Goal: Task Accomplishment & Management: Use online tool/utility

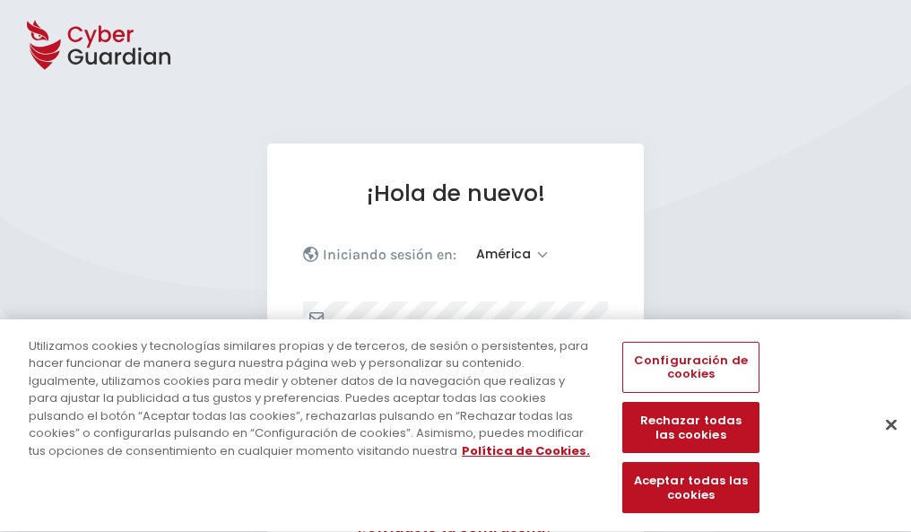
select select "América"
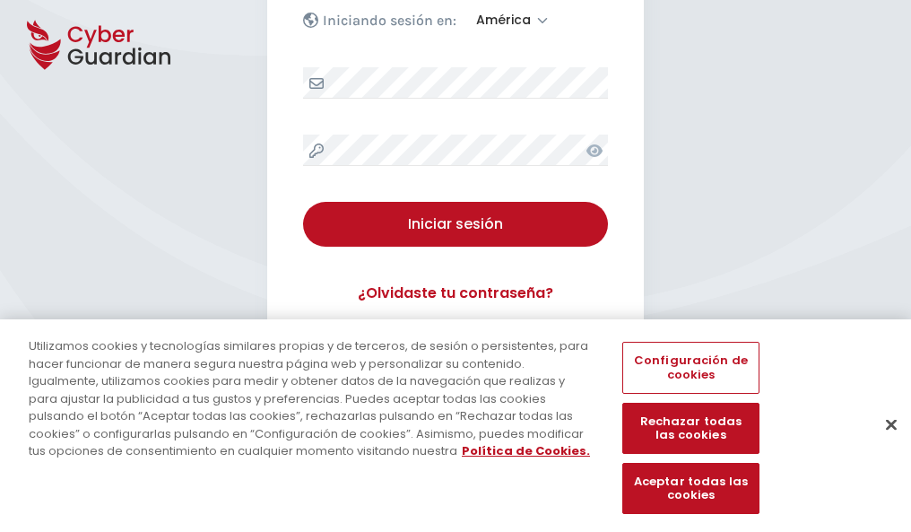
click at [883, 443] on button "Cerrar" at bounding box center [891, 424] width 39 height 39
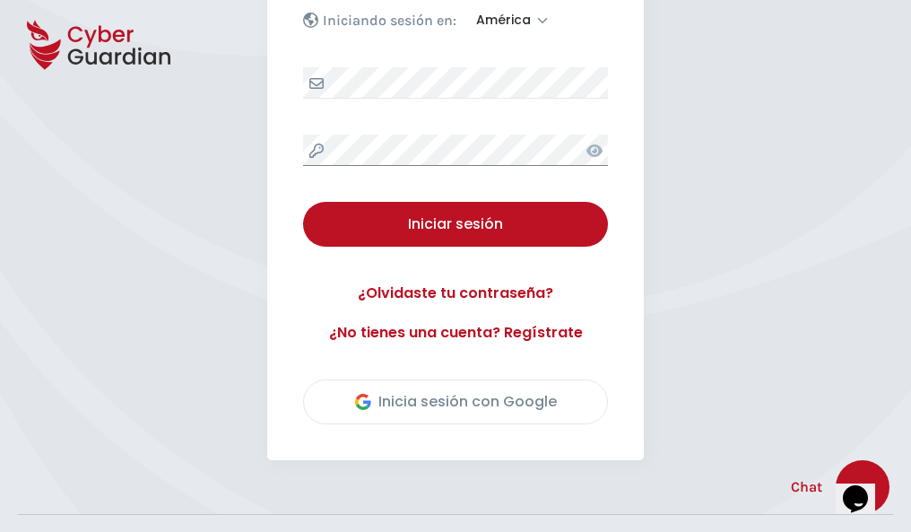
scroll to position [407, 0]
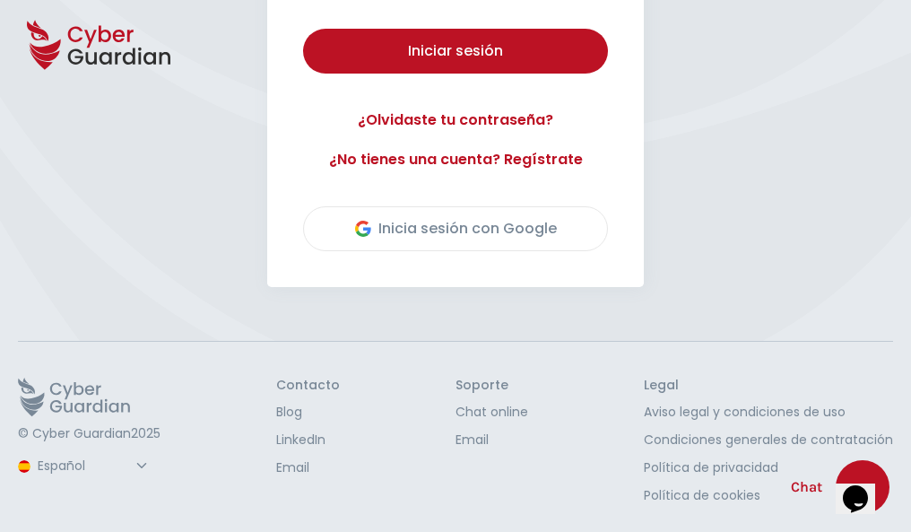
click at [303, 29] on button "Iniciar sesión" at bounding box center [455, 51] width 305 height 45
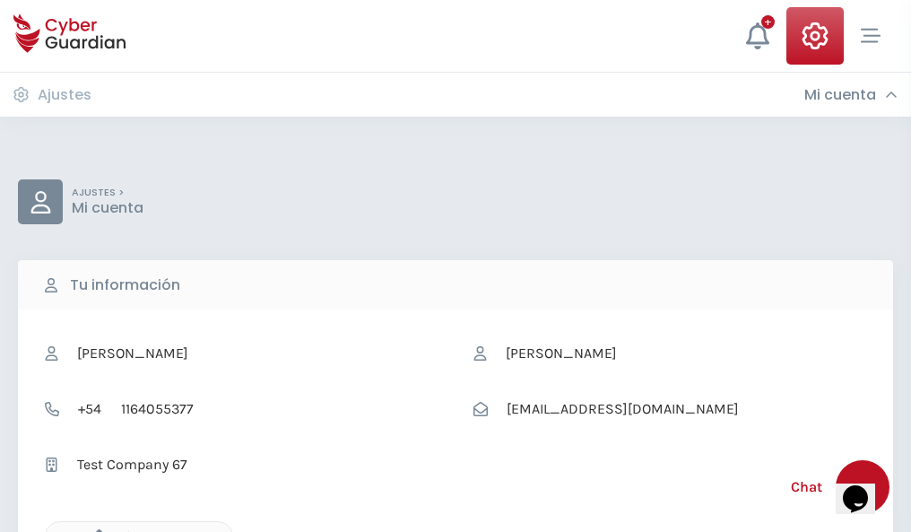
click at [94, 530] on icon "button" at bounding box center [94, 536] width 15 height 15
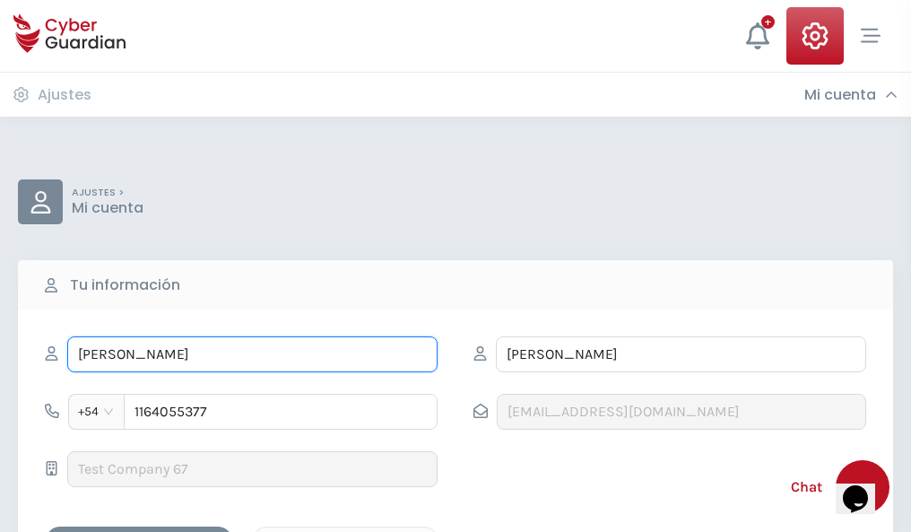
click at [252, 354] on input "ILEANA" at bounding box center [252, 354] width 370 height 36
type input "I"
type input "Celia"
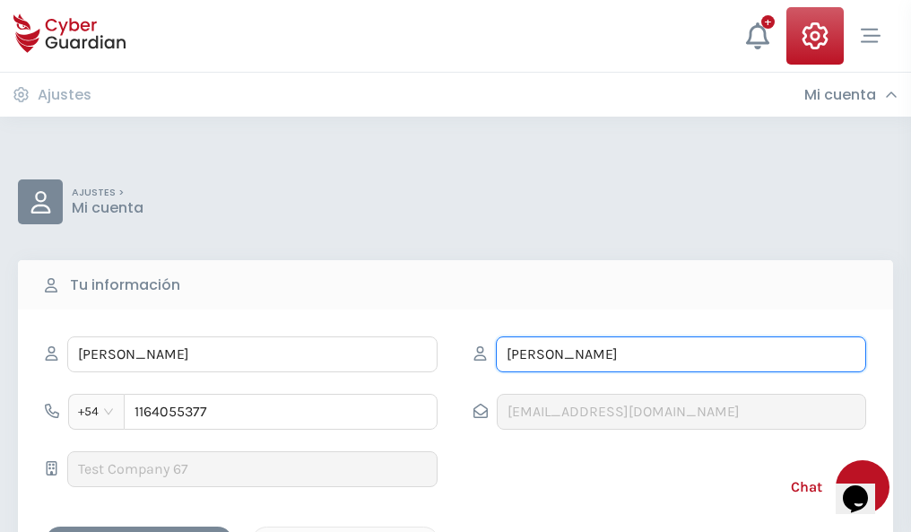
click at [681, 354] on input "CORREA" at bounding box center [681, 354] width 370 height 36
type input "C"
type input "Rueda"
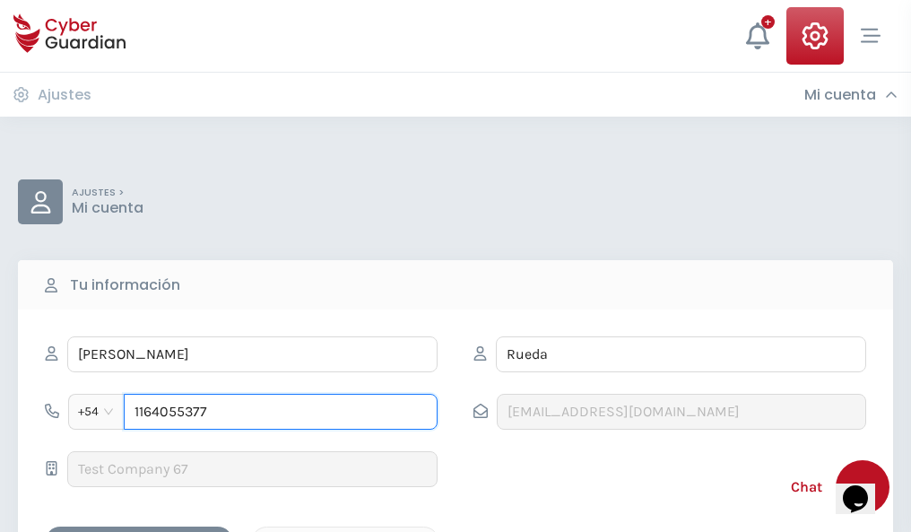
click at [281, 412] on input "1164055377" at bounding box center [281, 412] width 314 height 36
type input "1"
type input "4849600106"
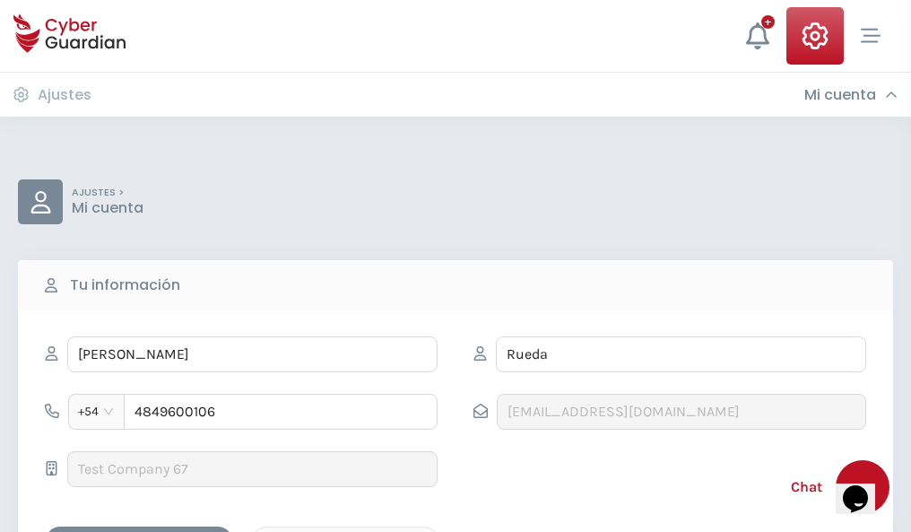
click at [345, 531] on div "Cancelar" at bounding box center [346, 542] width 160 height 22
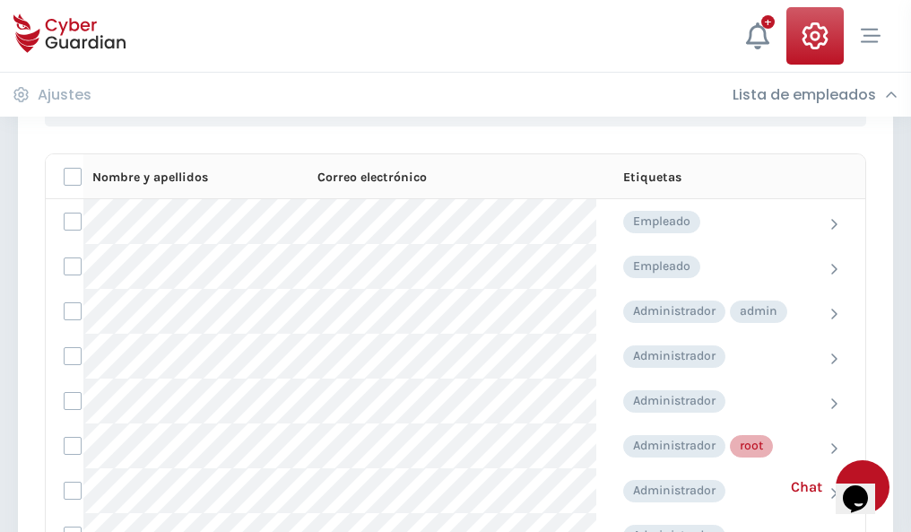
scroll to position [902, 0]
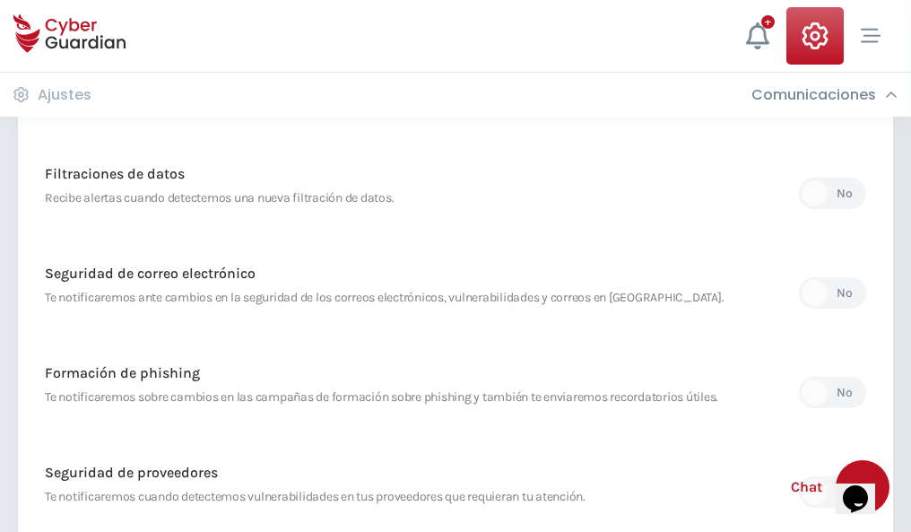
scroll to position [945, 0]
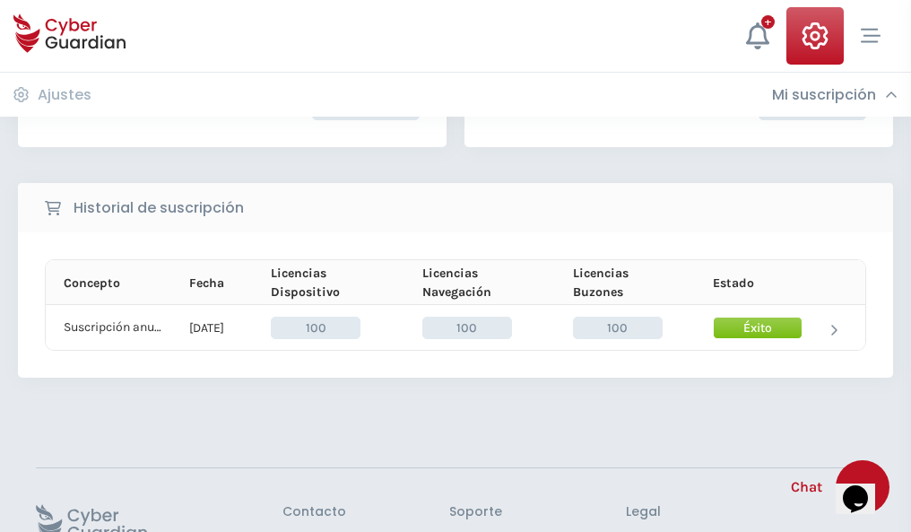
scroll to position [455, 0]
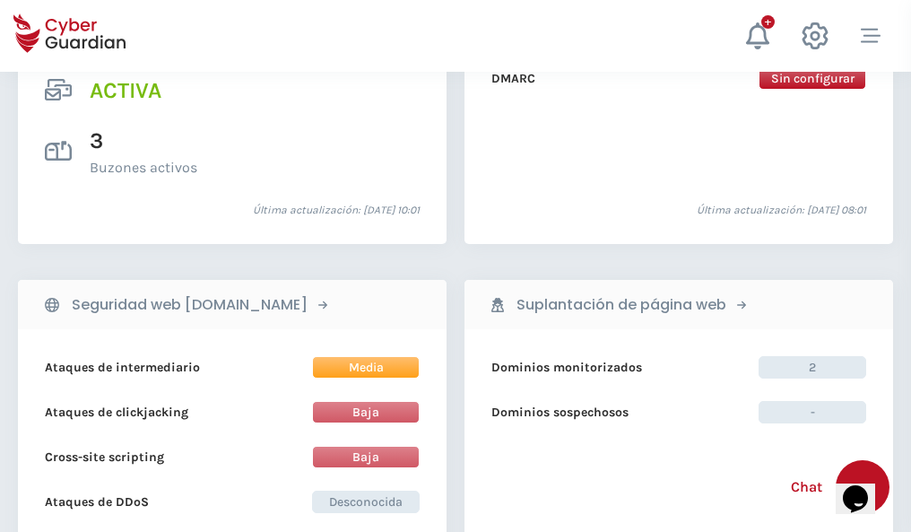
scroll to position [1823, 0]
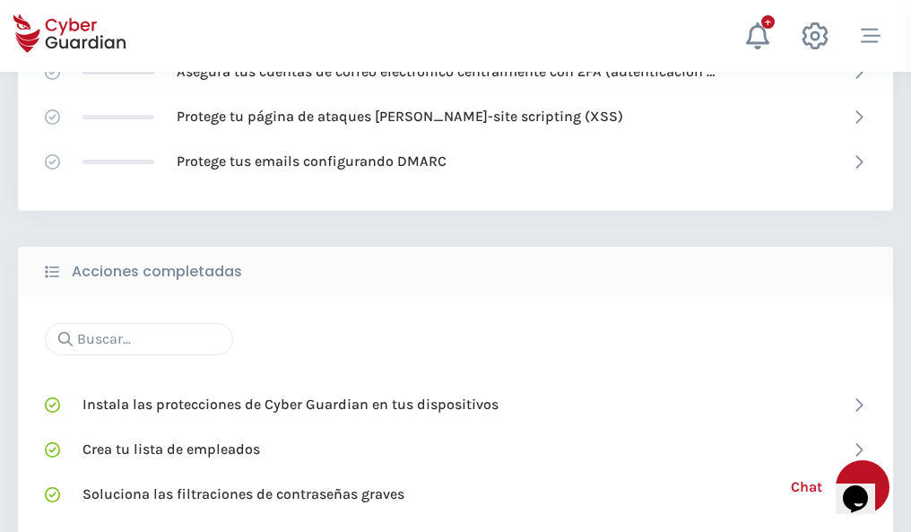
scroll to position [1195, 0]
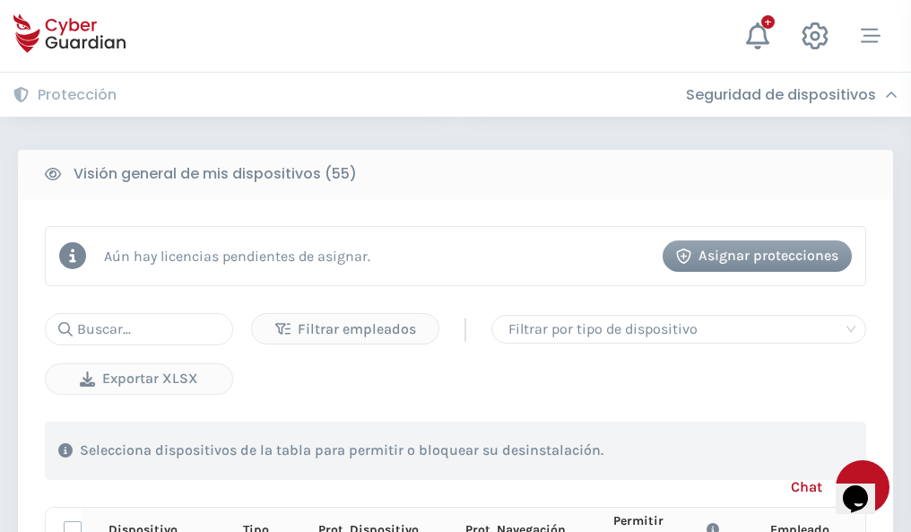
scroll to position [1585, 0]
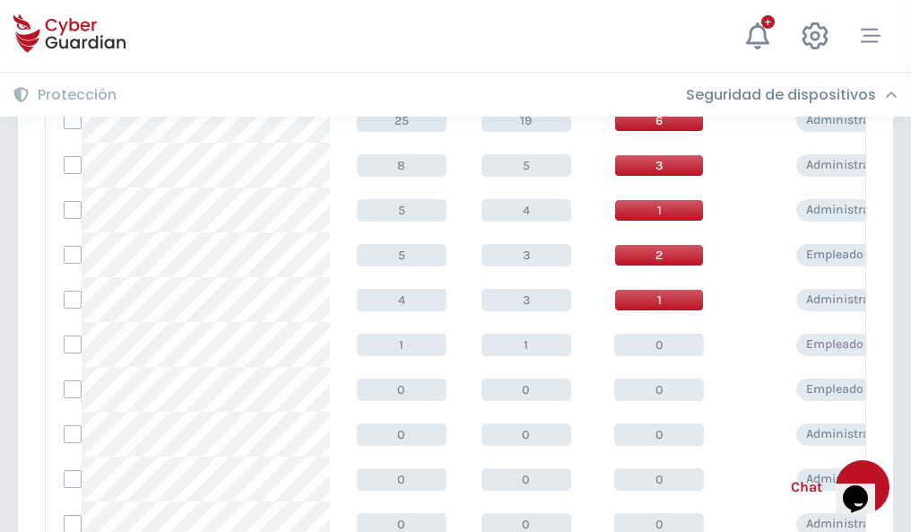
scroll to position [904, 0]
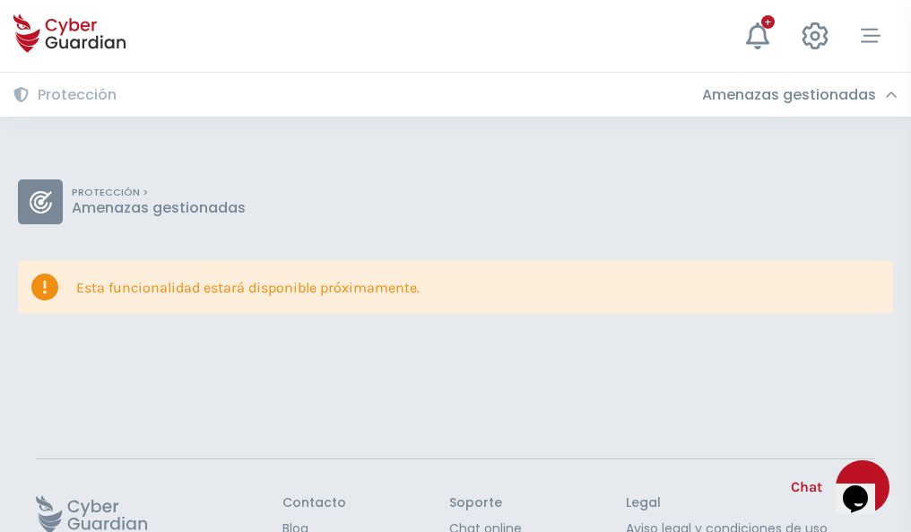
scroll to position [117, 0]
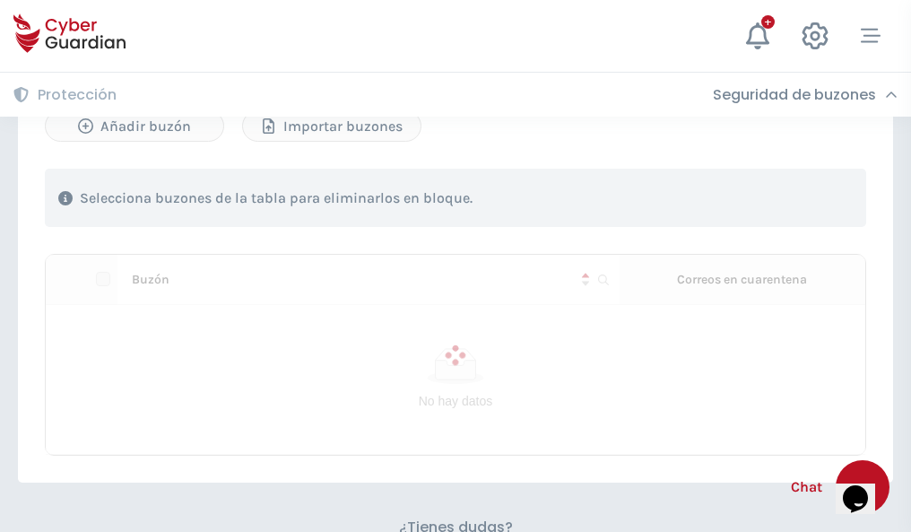
scroll to position [768, 0]
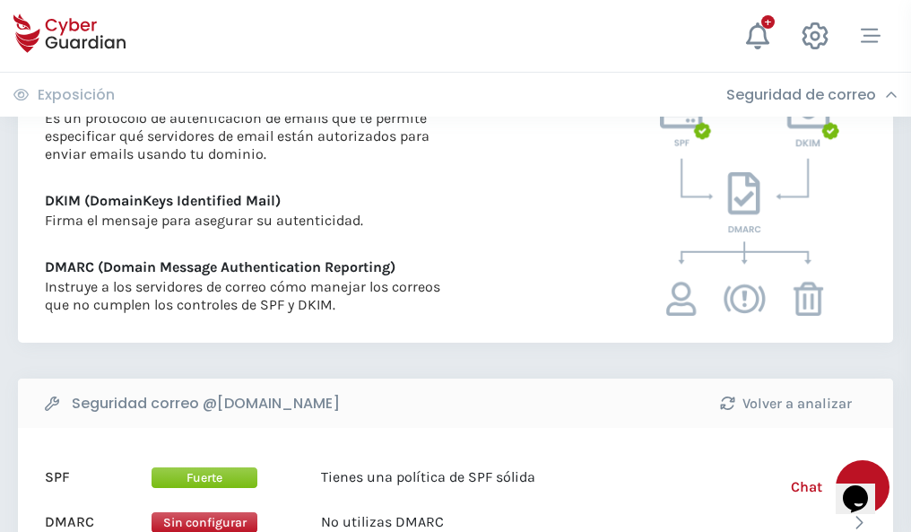
scroll to position [968, 0]
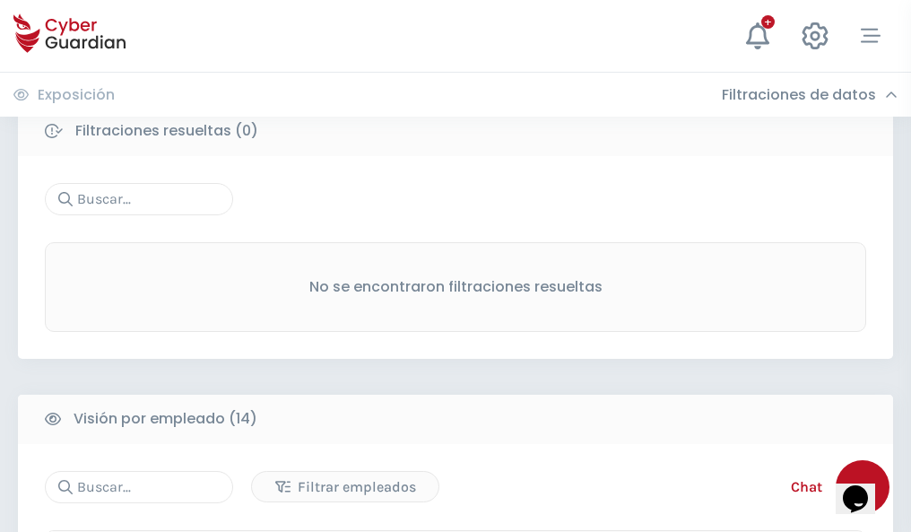
scroll to position [1620, 0]
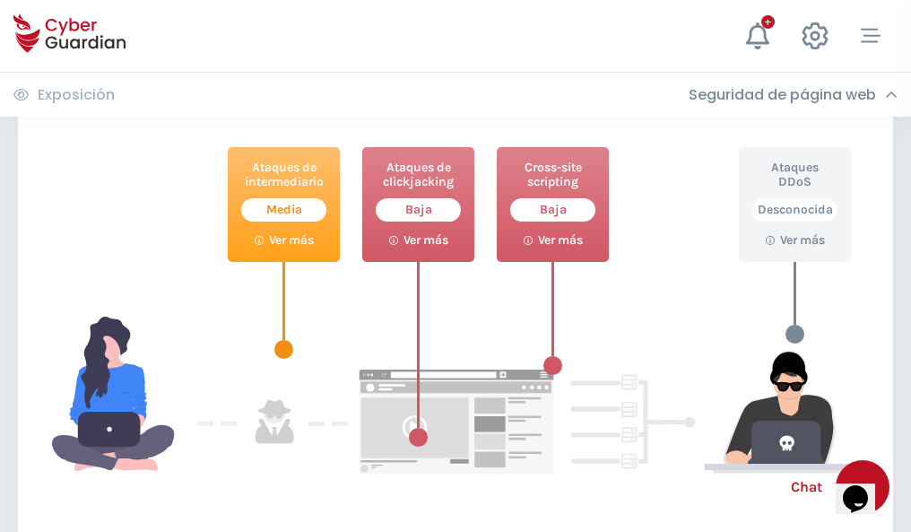
scroll to position [977, 0]
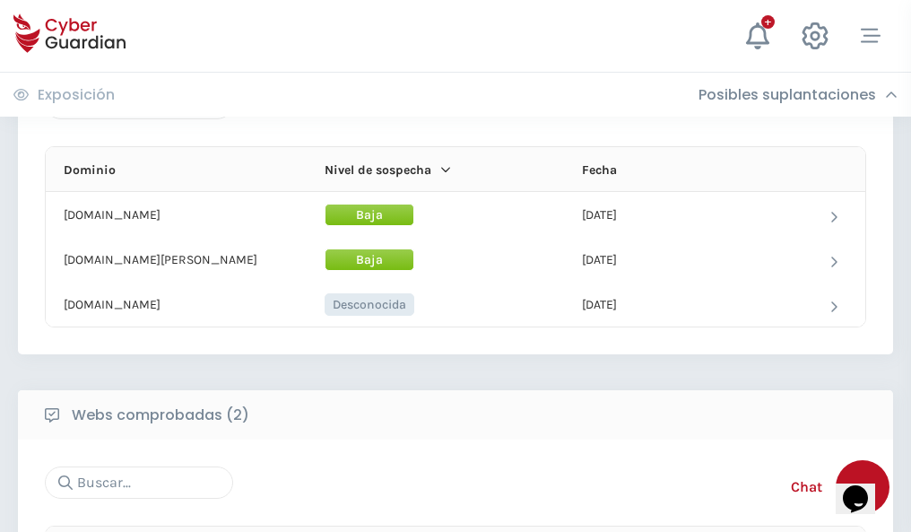
scroll to position [1076, 0]
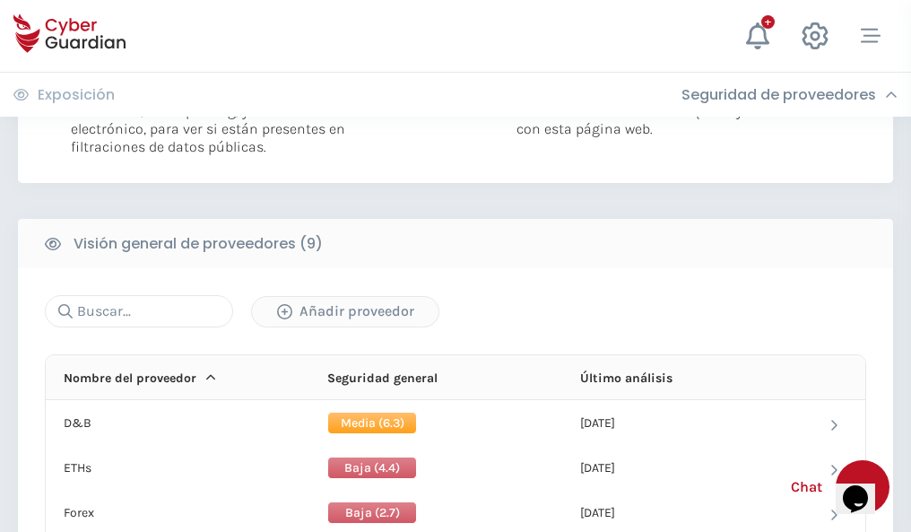
scroll to position [1291, 0]
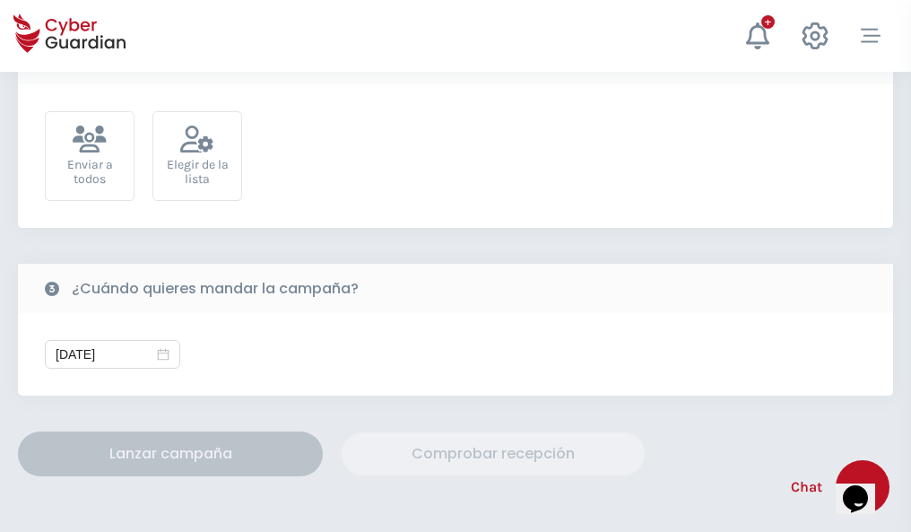
scroll to position [657, 0]
